Goal: Navigation & Orientation: Understand site structure

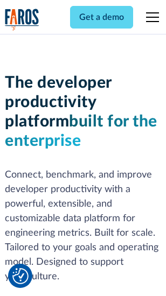
scroll to position [162, 0]
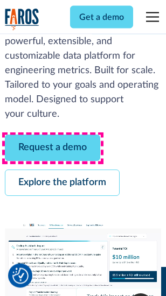
click at [53, 149] on link "Request a demo" at bounding box center [52, 148] width 95 height 26
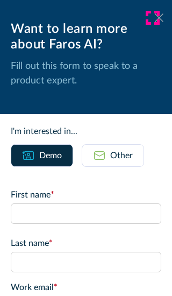
click at [155, 18] on icon at bounding box center [159, 17] width 9 height 8
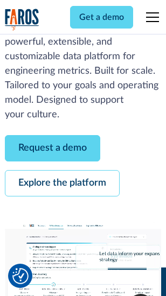
scroll to position [197, 0]
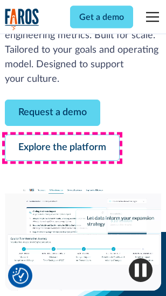
click at [62, 149] on link "Explore the platform" at bounding box center [62, 148] width 115 height 26
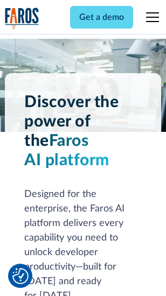
scroll to position [8203, 0]
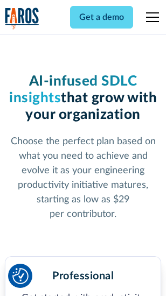
scroll to position [1710, 0]
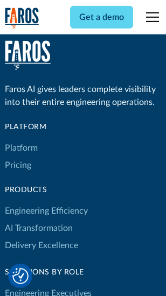
click at [21, 148] on link "Platform" at bounding box center [21, 147] width 33 height 17
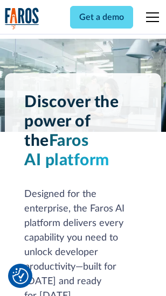
scroll to position [8548, 0]
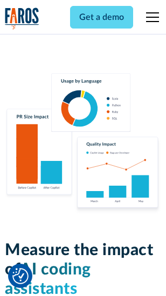
scroll to position [6723, 0]
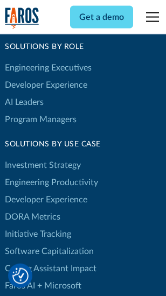
click at [32, 208] on link "DORA Metrics" at bounding box center [32, 216] width 55 height 17
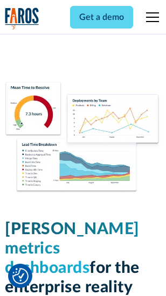
scroll to position [4769, 0]
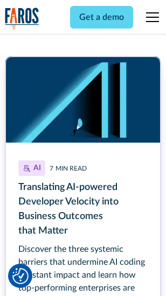
scroll to position [4825, 0]
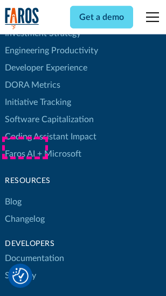
click at [25, 210] on link "Changelog" at bounding box center [25, 218] width 40 height 17
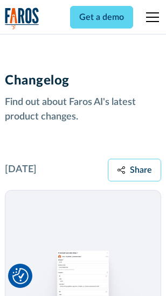
scroll to position [13202, 0]
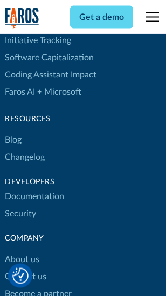
click at [22, 251] on link "About us" at bounding box center [22, 259] width 34 height 17
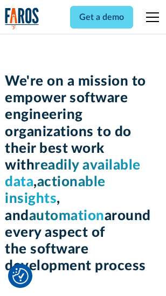
scroll to position [3726, 0]
